Goal: Task Accomplishment & Management: Manage account settings

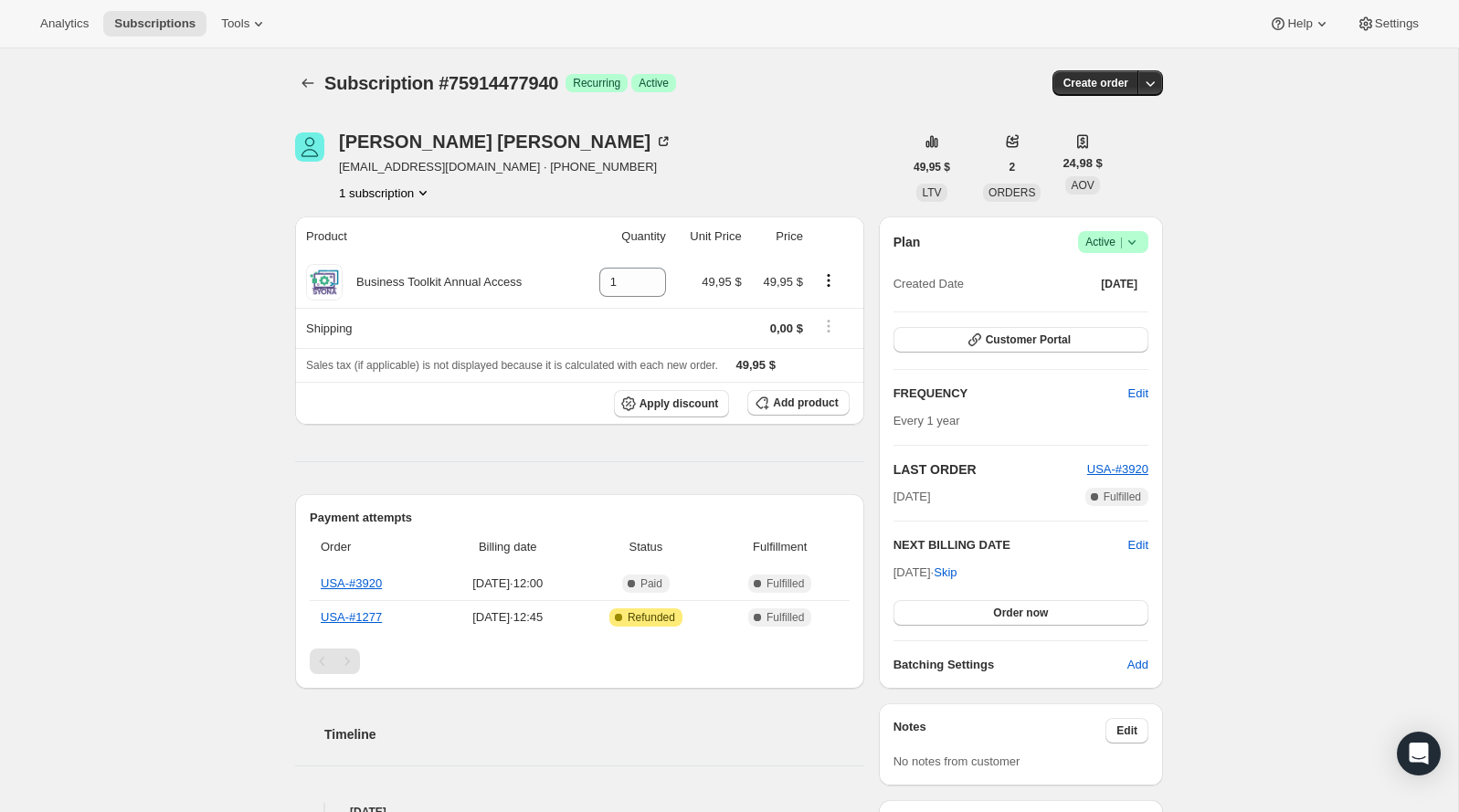
click at [1085, 239] on span "Active |" at bounding box center [1112, 242] width 56 height 18
click at [1077, 282] on span "Pause subscription" at bounding box center [1105, 277] width 100 height 14
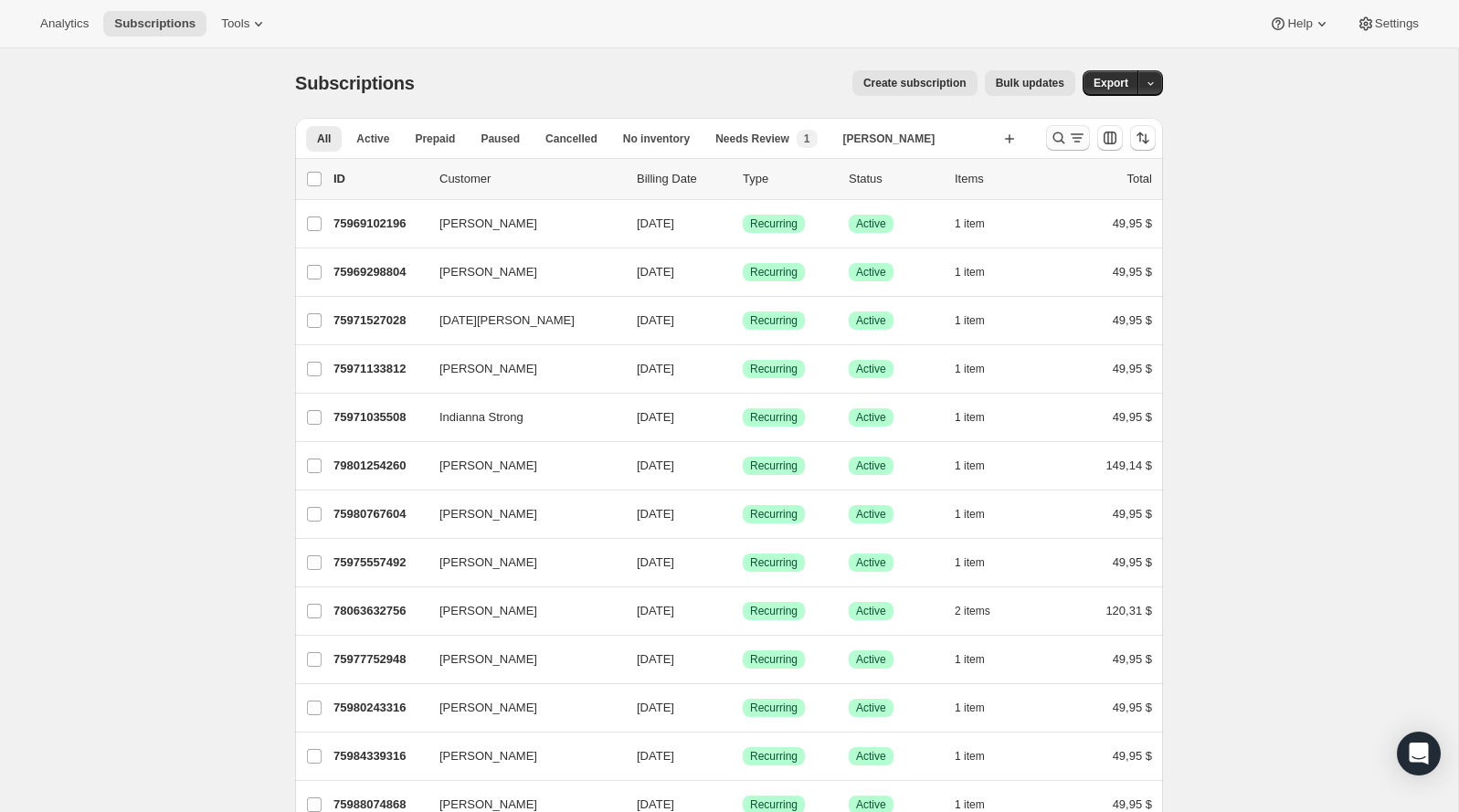
click at [1062, 130] on icon "Buscar y filtrar resultados" at bounding box center [1058, 137] width 18 height 18
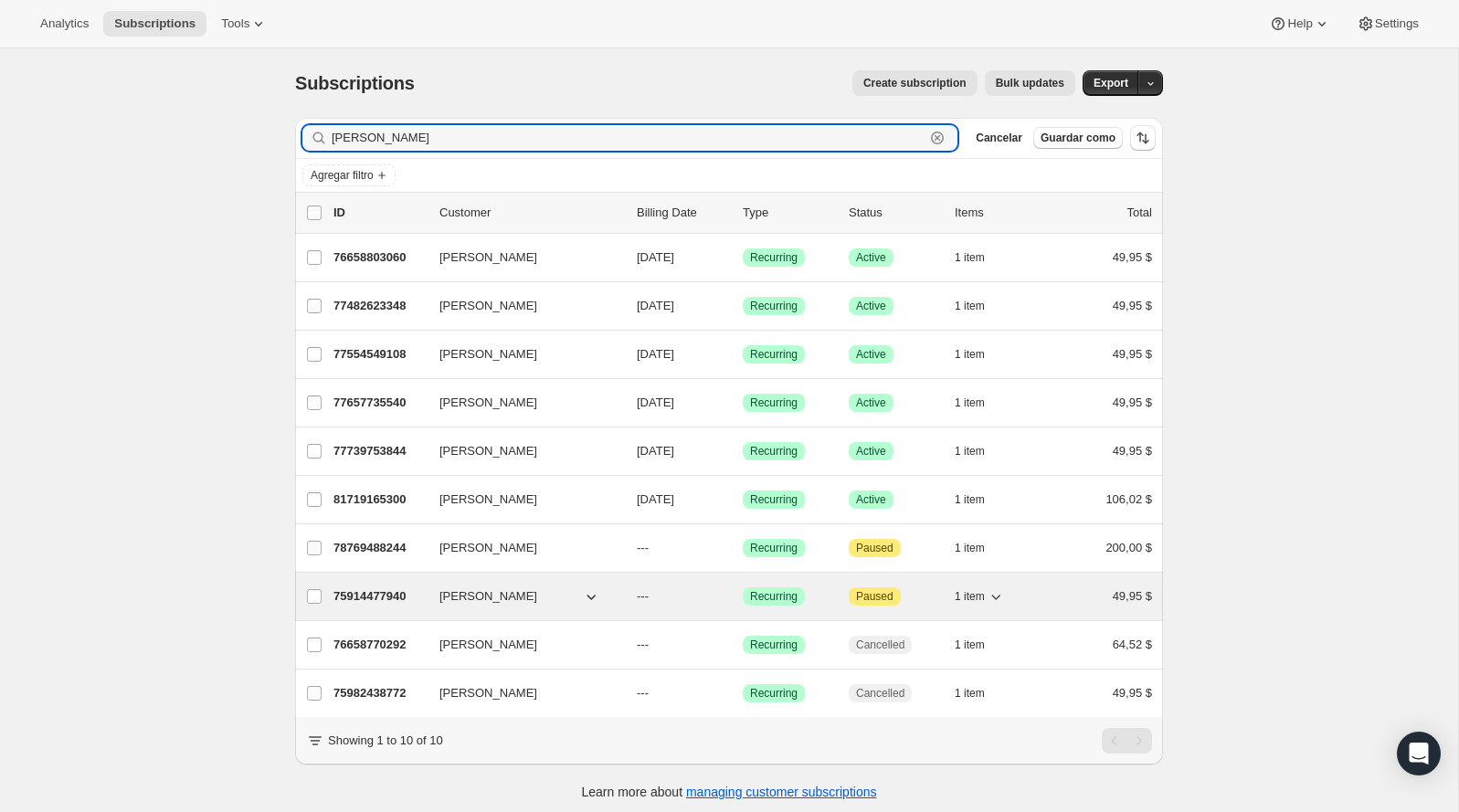
type input "craig"
click at [378, 587] on p "75914477940" at bounding box center [379, 596] width 92 height 18
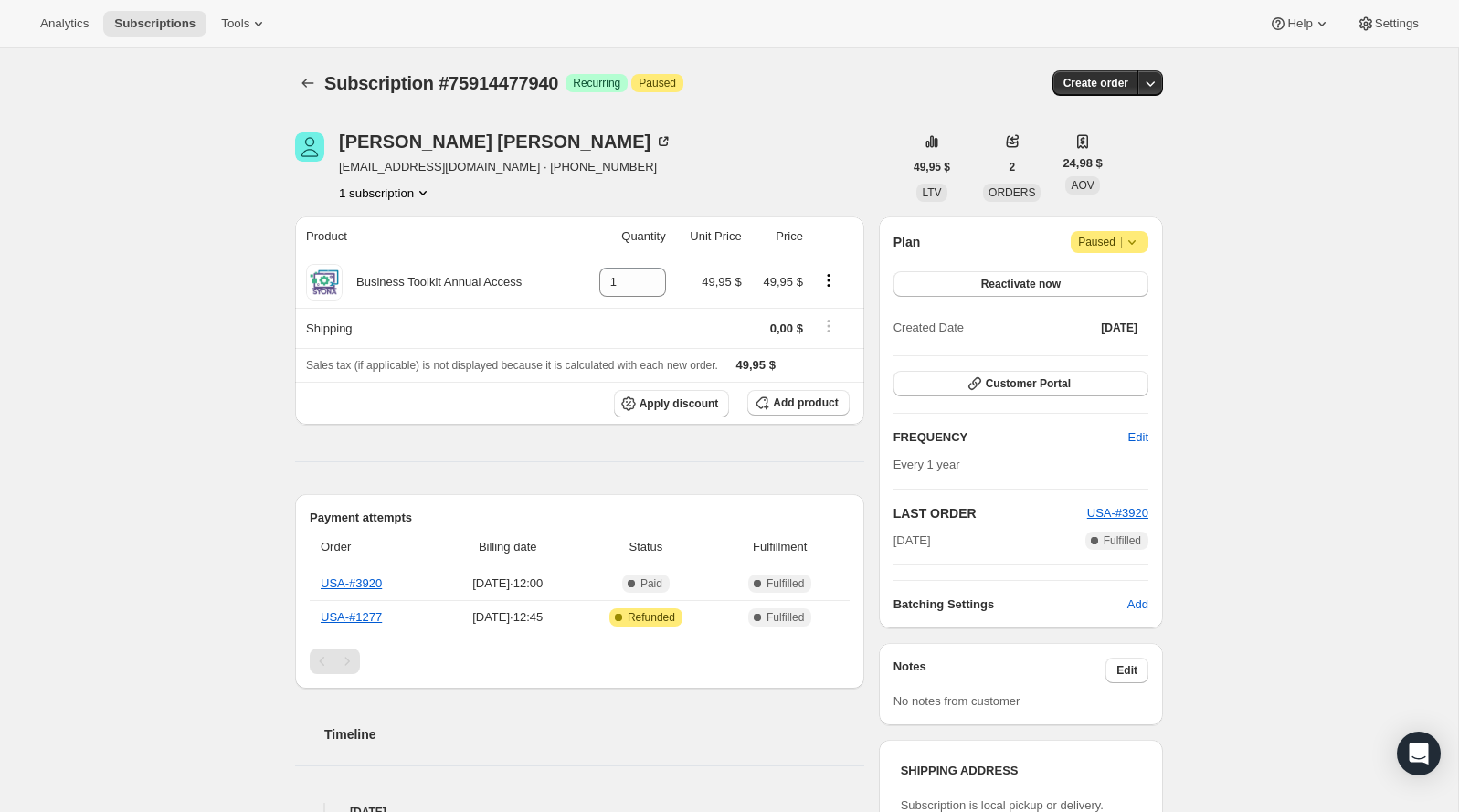
click at [1124, 249] on icon at bounding box center [1131, 242] width 18 height 18
click at [371, 581] on link "USA-#3920" at bounding box center [350, 583] width 61 height 14
click at [1139, 236] on icon at bounding box center [1131, 242] width 18 height 18
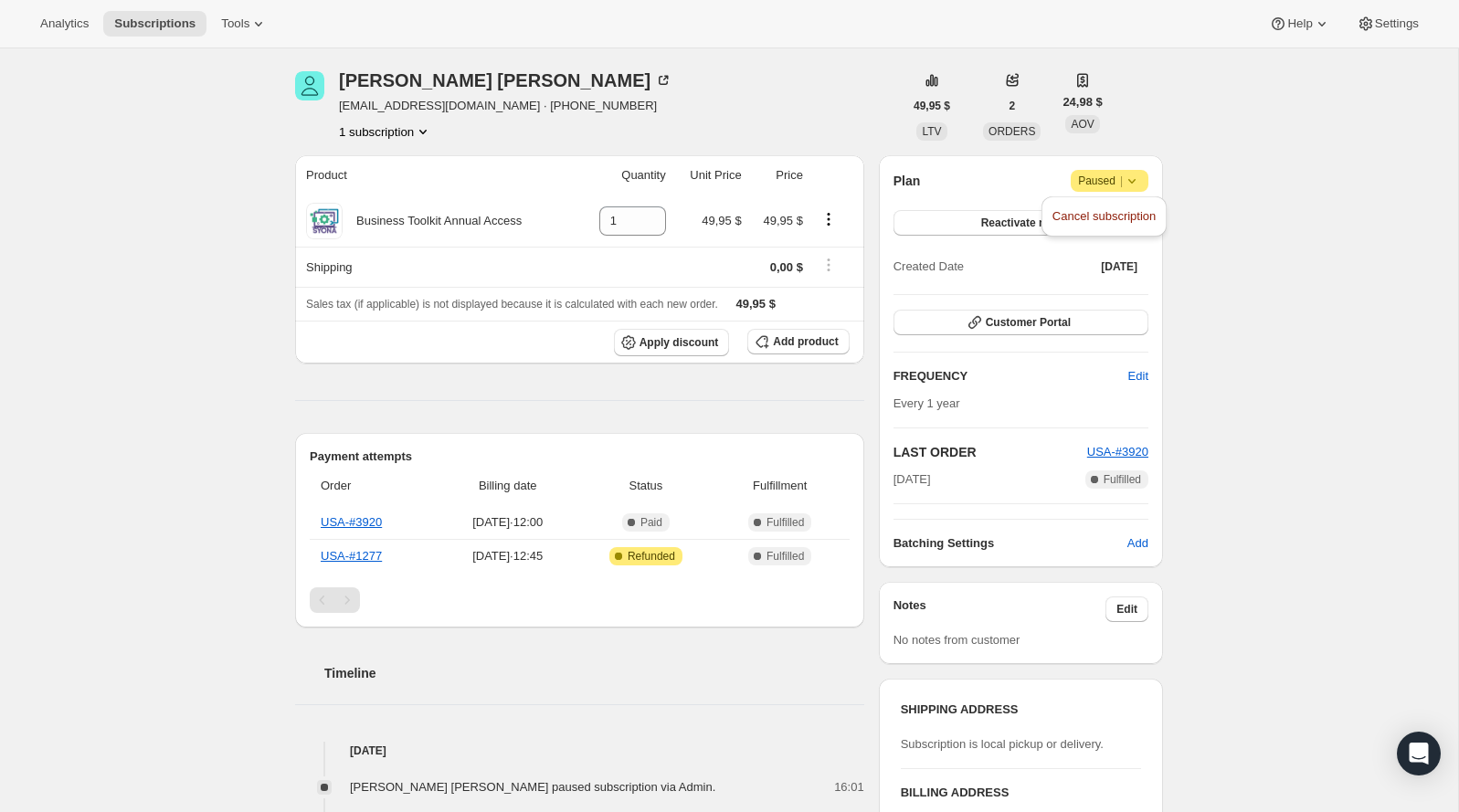
scroll to position [43, 0]
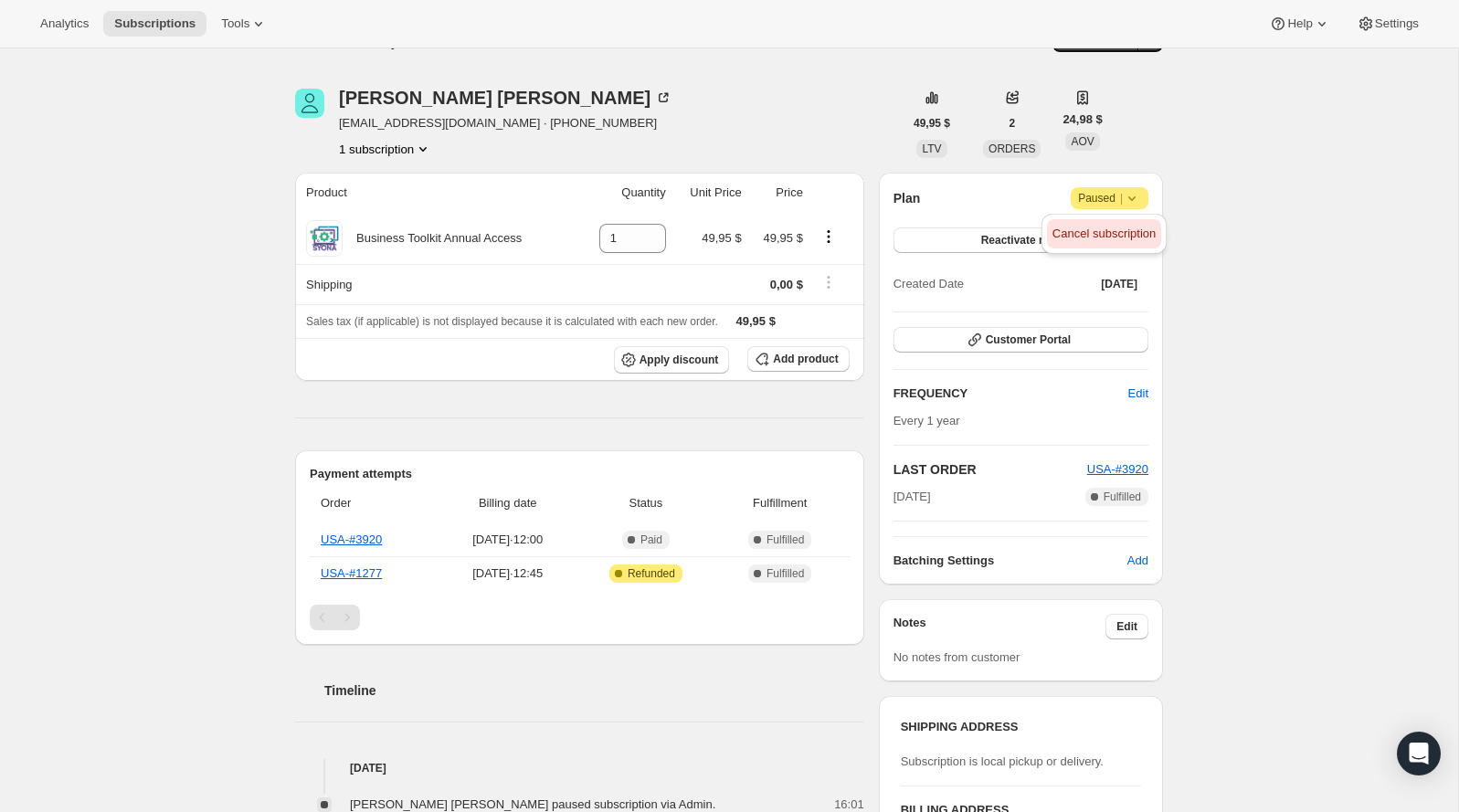
click at [1125, 238] on span "Cancel subscription" at bounding box center [1103, 233] width 103 height 14
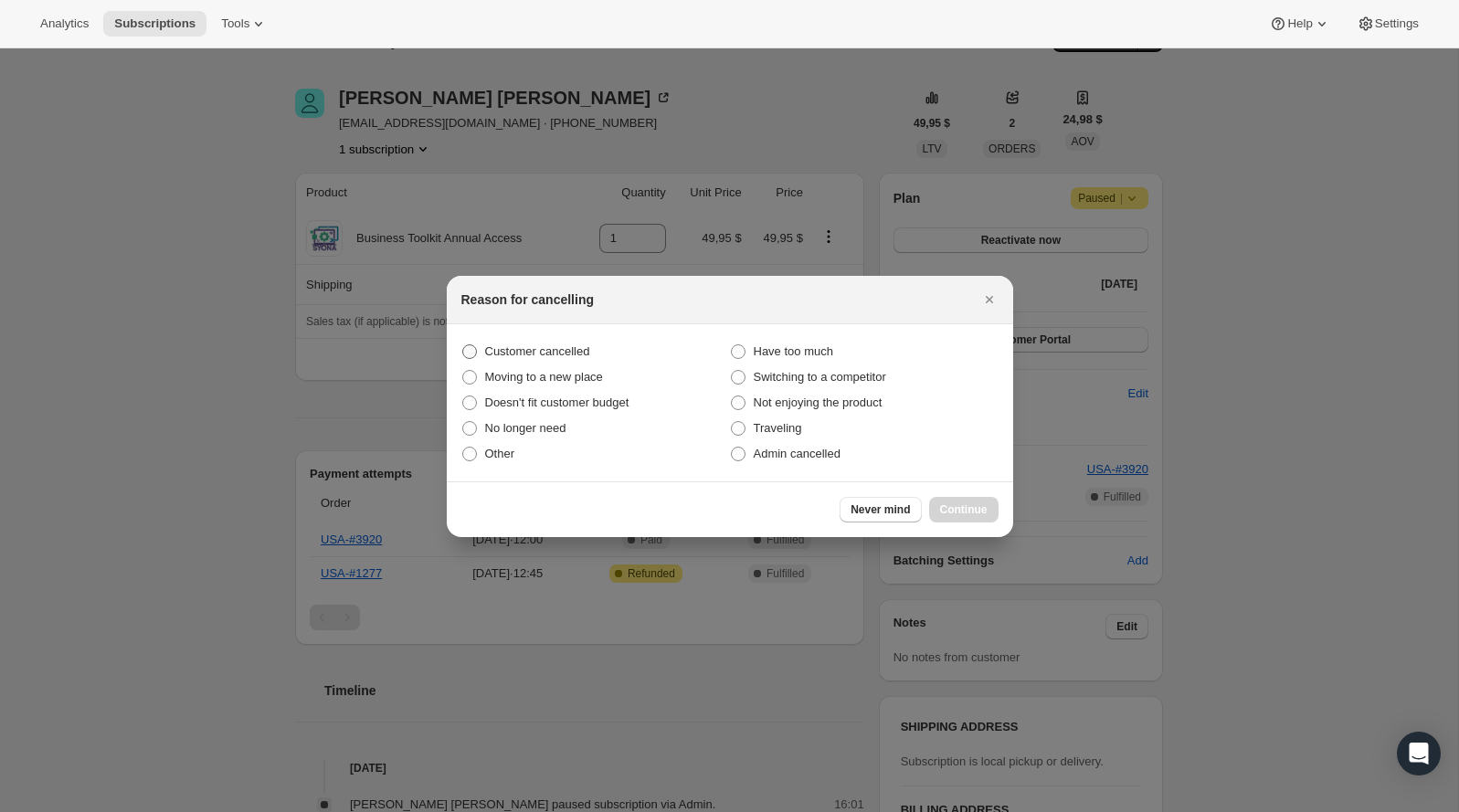
click at [506, 345] on span "Customer cancelled" at bounding box center [537, 351] width 105 height 14
click at [463, 345] on input "Customer cancelled" at bounding box center [462, 345] width 1 height 1
radio input "true"
click at [975, 502] on span "Continue" at bounding box center [963, 509] width 47 height 14
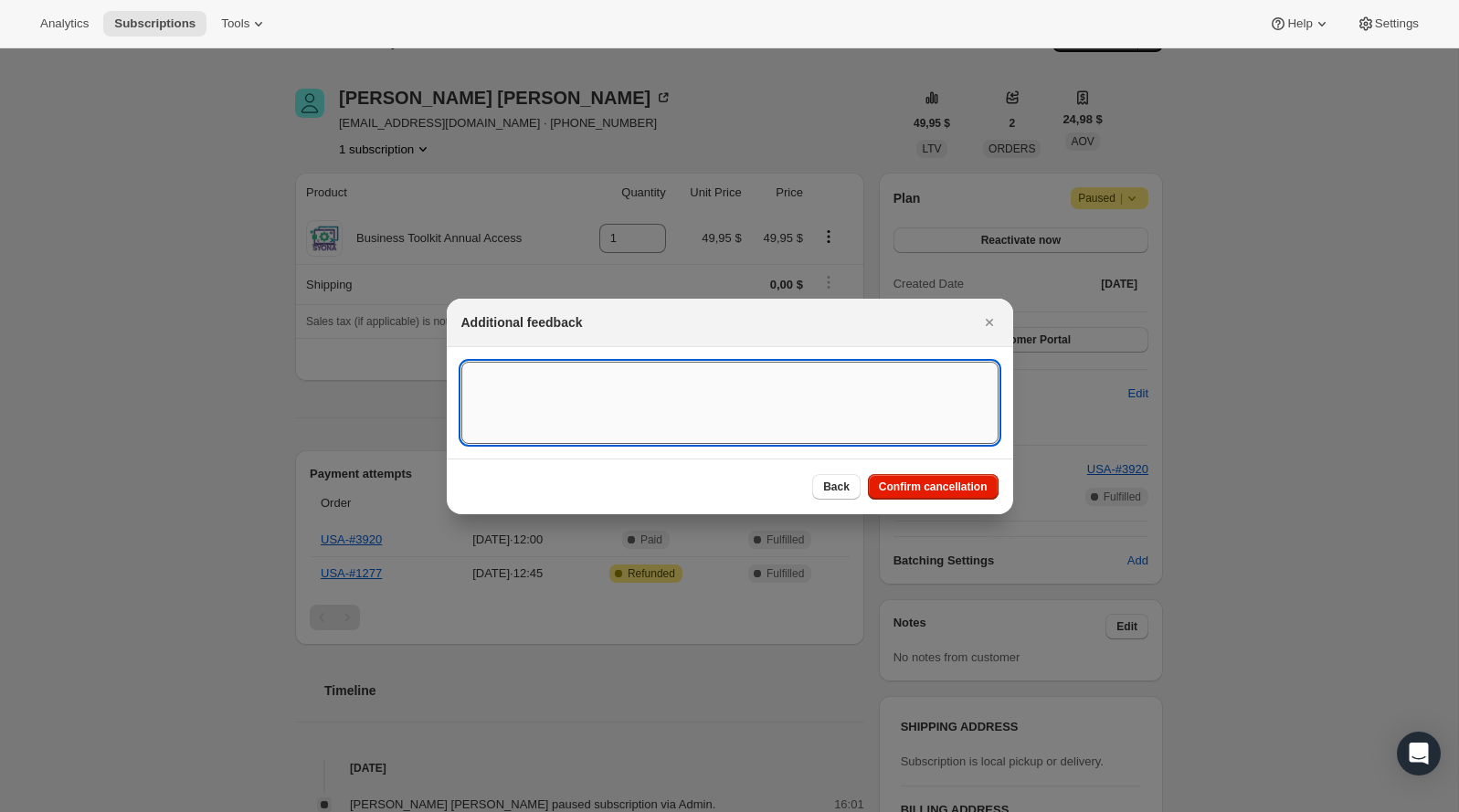
click at [669, 384] on textarea ":rbu:" at bounding box center [729, 402] width 537 height 82
type textarea "C"
paste textarea "The subscription was not properly canceled a year ago."
click at [473, 381] on textarea "The subscription was not properly canceled a year ago." at bounding box center [729, 402] width 537 height 82
type textarea "The subscription was not properly canceled a year ago."
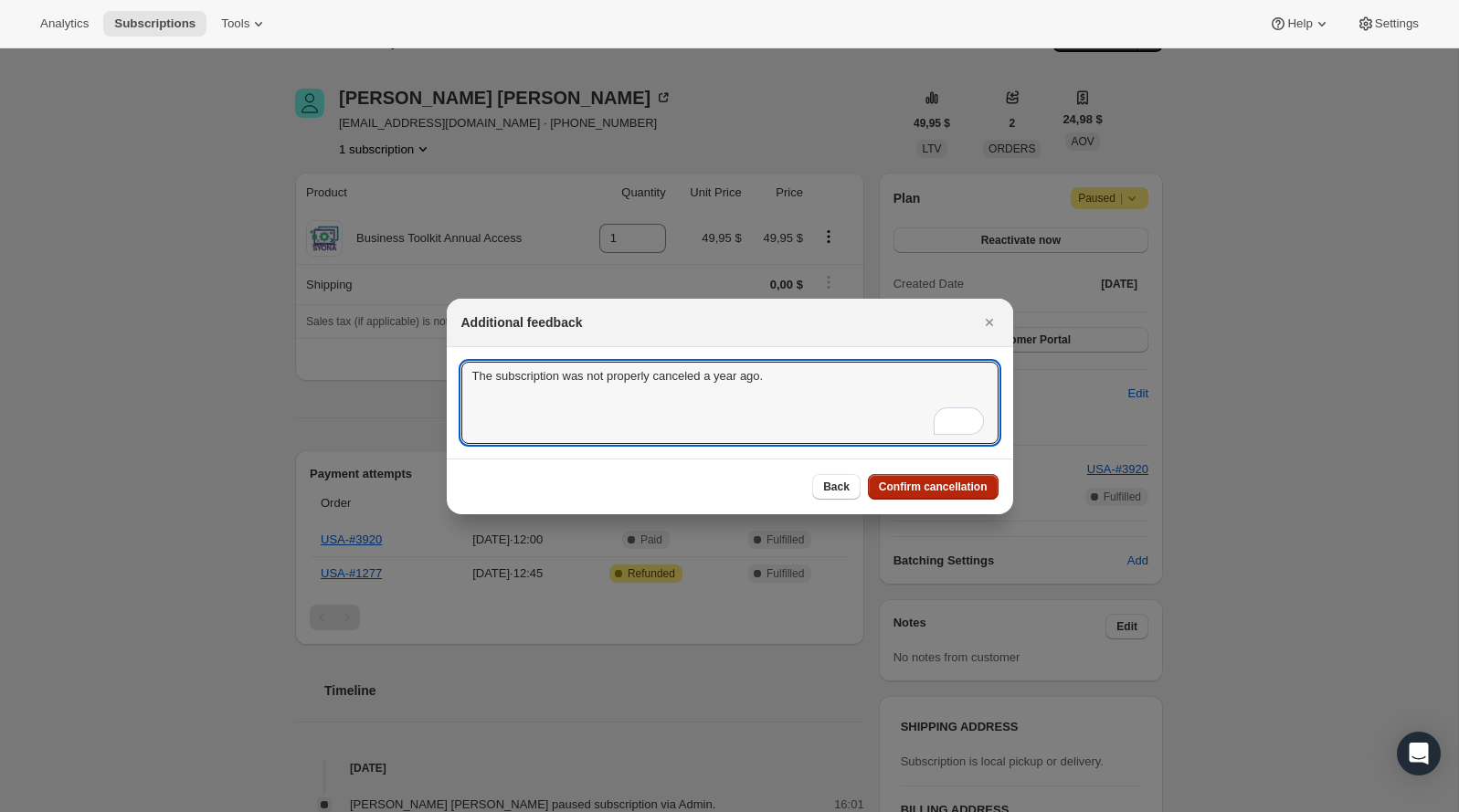
click at [974, 493] on button "Confirm cancellation" at bounding box center [933, 486] width 130 height 25
